Goal: Navigation & Orientation: Find specific page/section

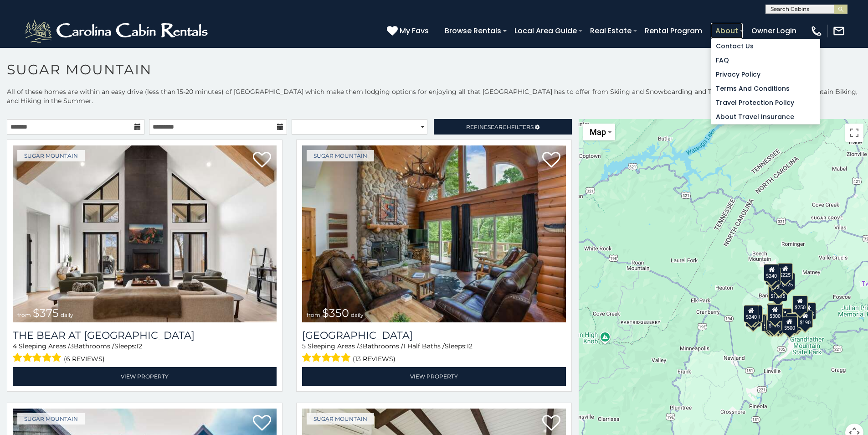
click at [732, 34] on link "About" at bounding box center [727, 31] width 32 height 16
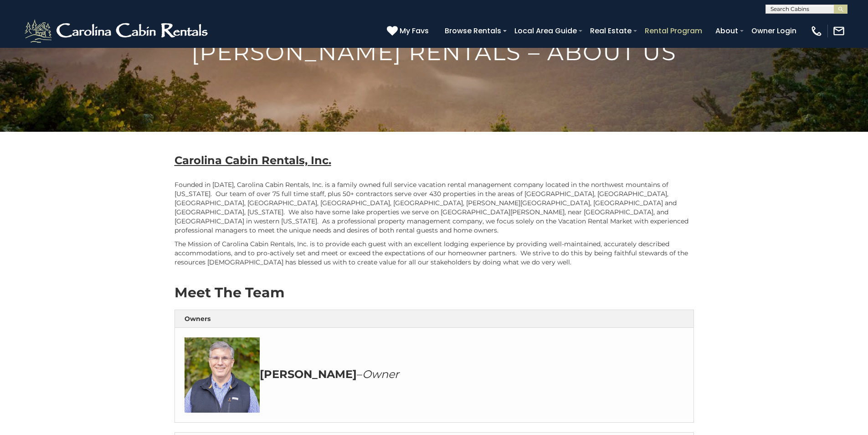
scroll to position [137, 0]
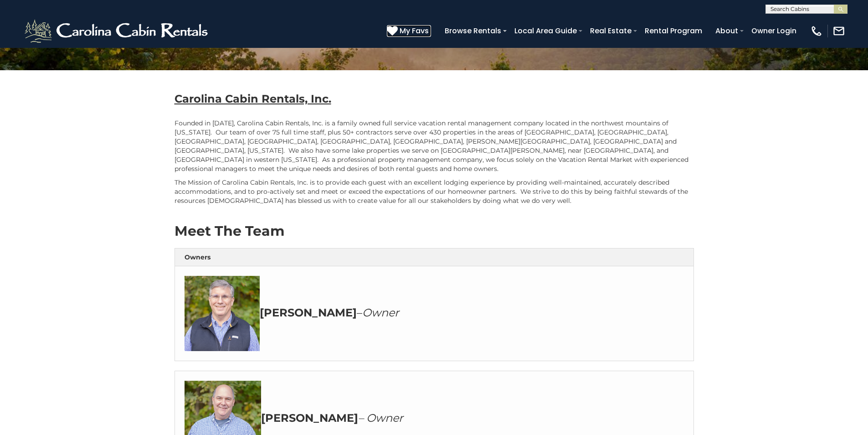
click at [421, 33] on span "My Favs" at bounding box center [414, 30] width 29 height 11
